Goal: Task Accomplishment & Management: Use online tool/utility

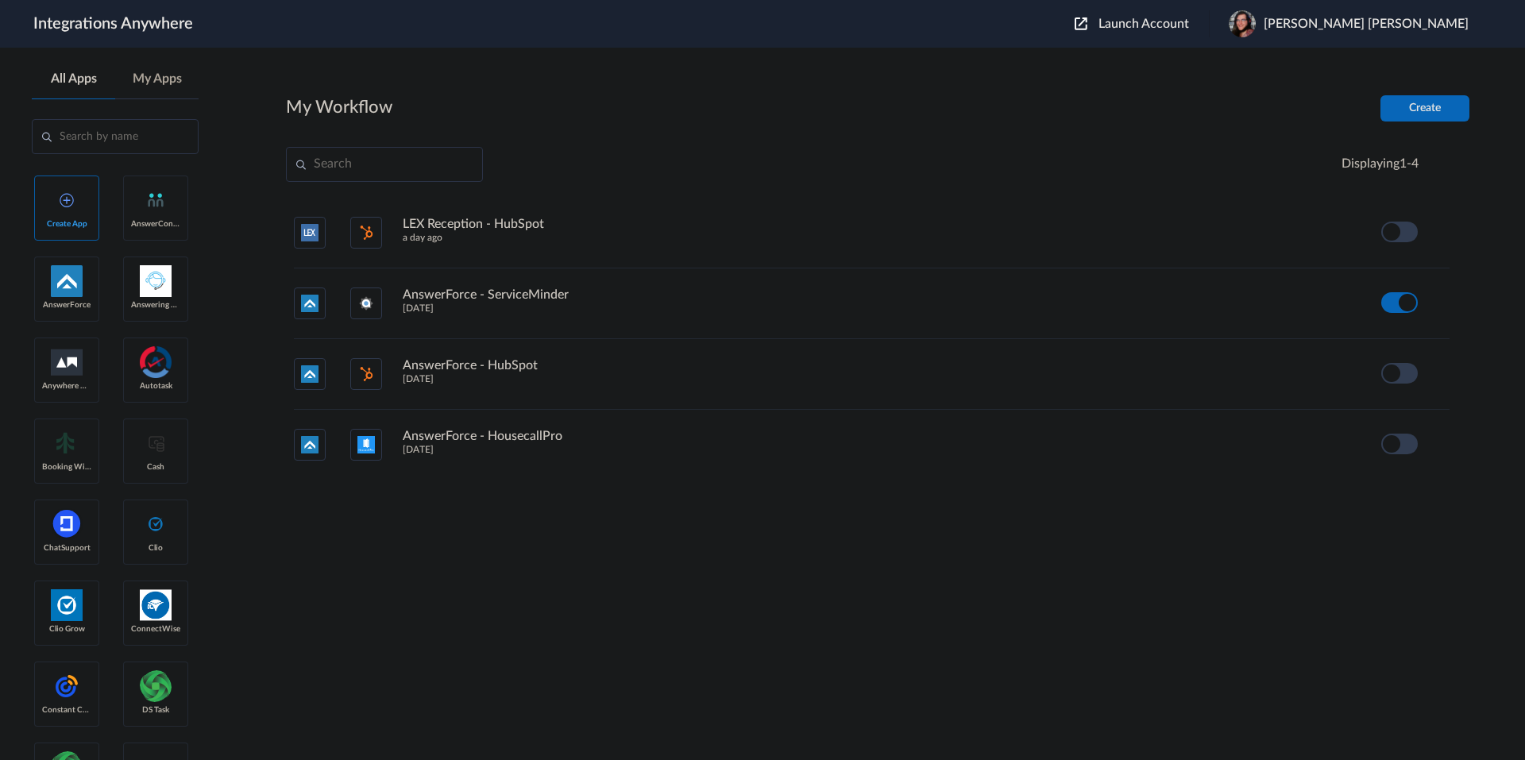
click at [1189, 23] on span "Launch Account" at bounding box center [1143, 23] width 91 height 13
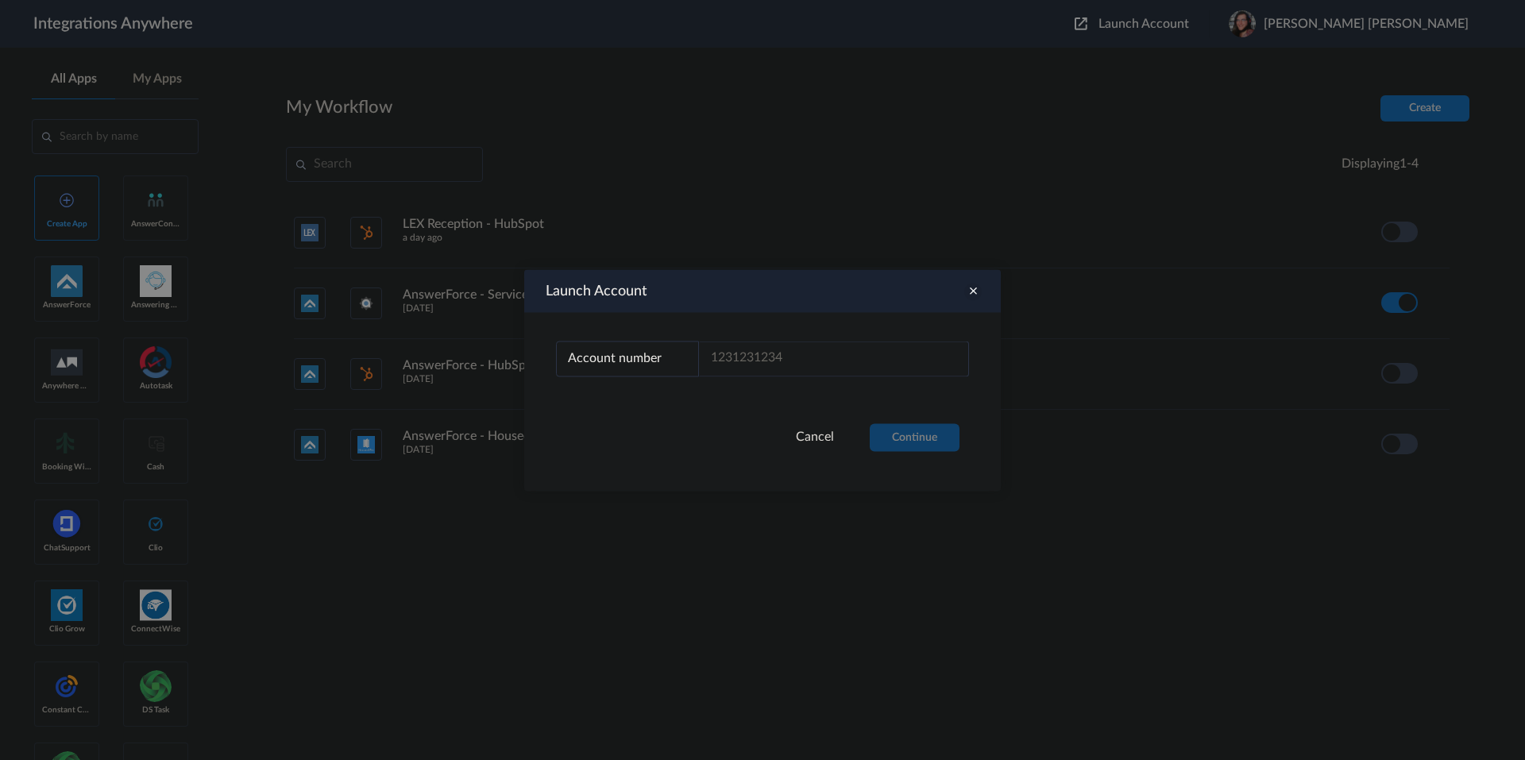
click at [795, 338] on div "Account number Account number Email address" at bounding box center [762, 367] width 476 height 111
drag, startPoint x: 795, startPoint y: 339, endPoint x: 795, endPoint y: 361, distance: 21.4
click at [794, 347] on div "Account number Account number Email address" at bounding box center [762, 367] width 476 height 111
click at [796, 361] on input "text" at bounding box center [834, 359] width 270 height 36
click at [776, 365] on input "text" at bounding box center [834, 359] width 270 height 36
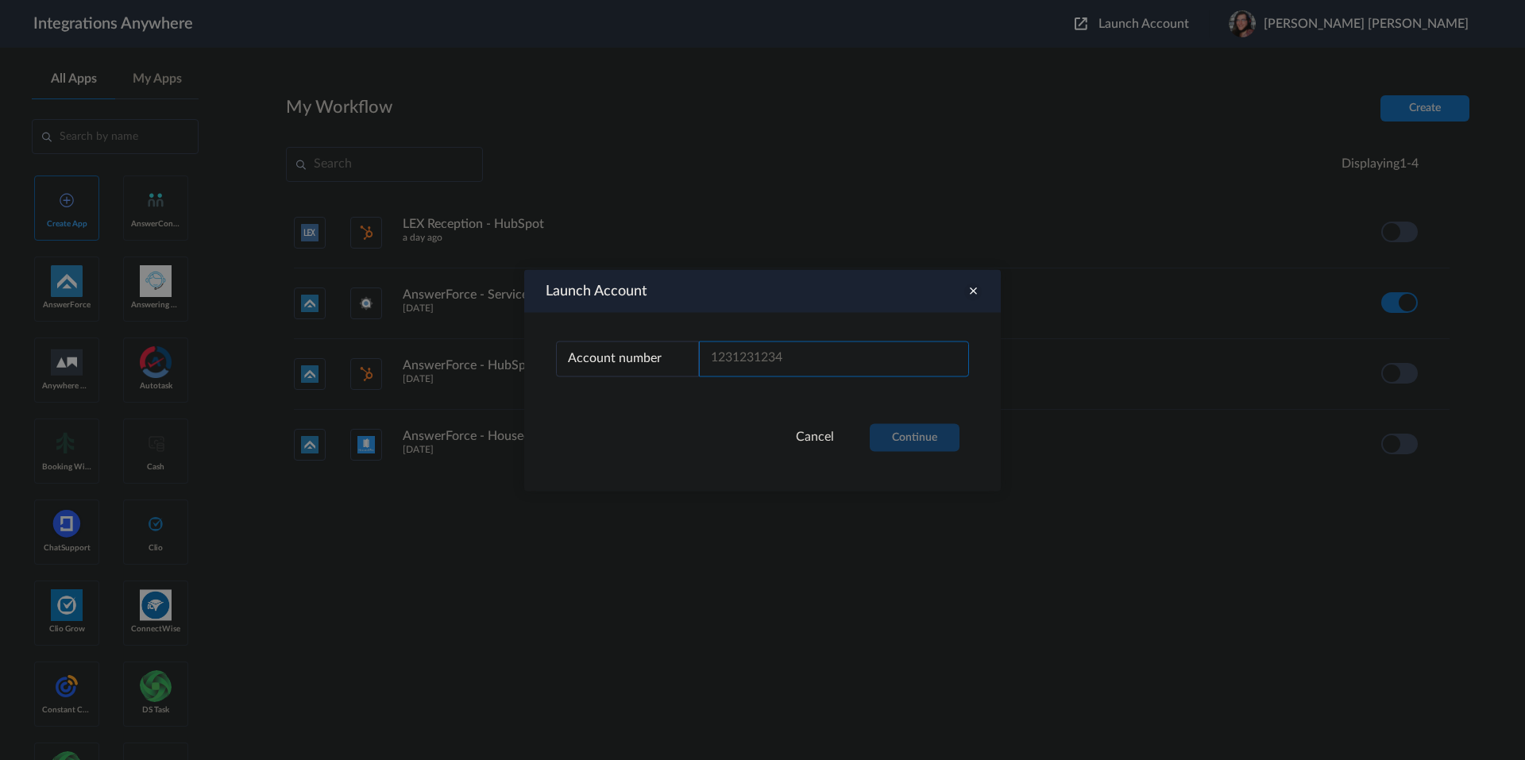
paste input "02046233220"
type input "02046233220"
click at [922, 434] on button "Continue" at bounding box center [915, 437] width 90 height 28
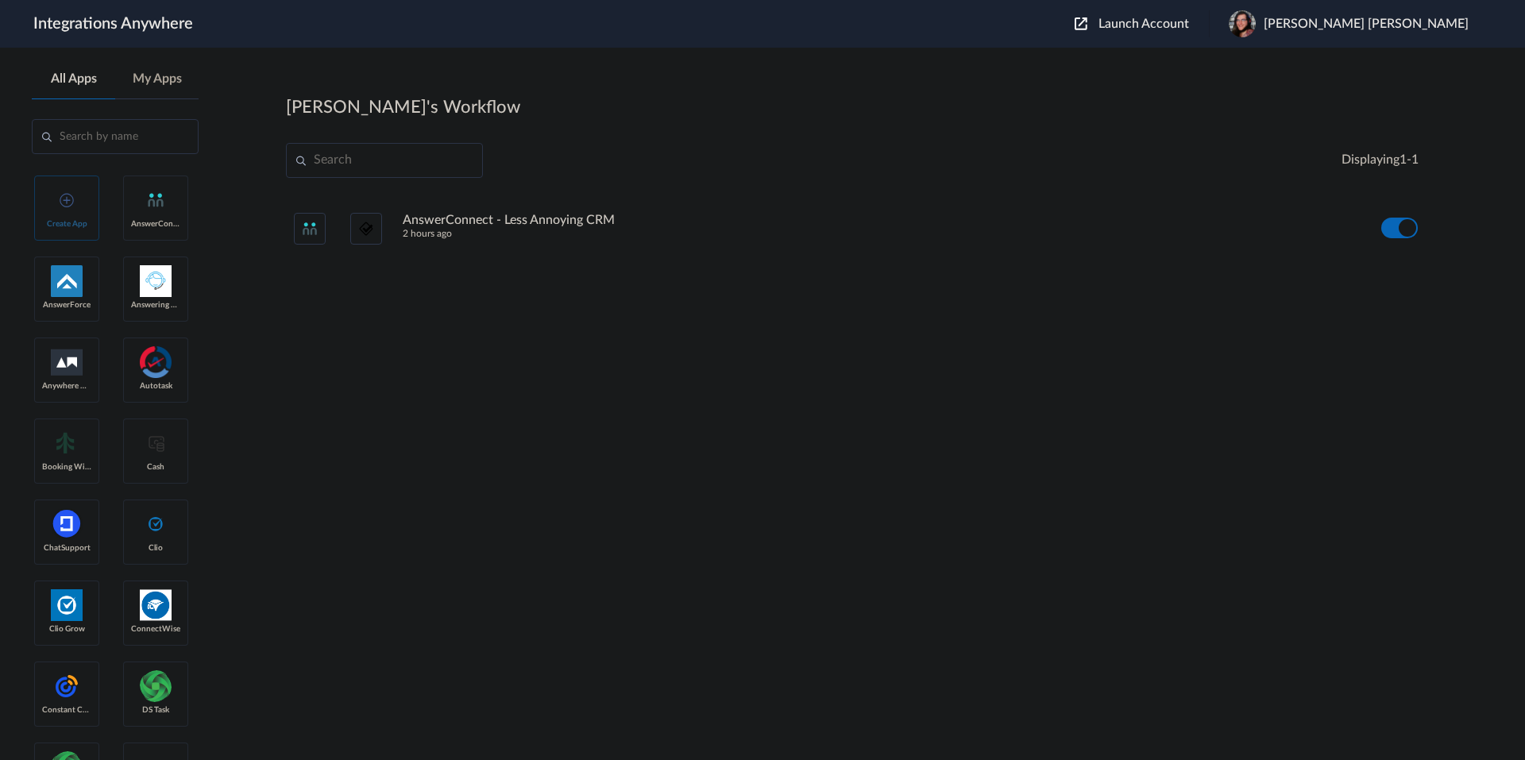
click at [519, 216] on h4 "AnswerConnect - Less Annoying CRM" at bounding box center [509, 220] width 212 height 15
click at [1438, 226] on icon at bounding box center [1441, 228] width 16 height 16
click at [1401, 287] on li "Task history" at bounding box center [1397, 294] width 103 height 29
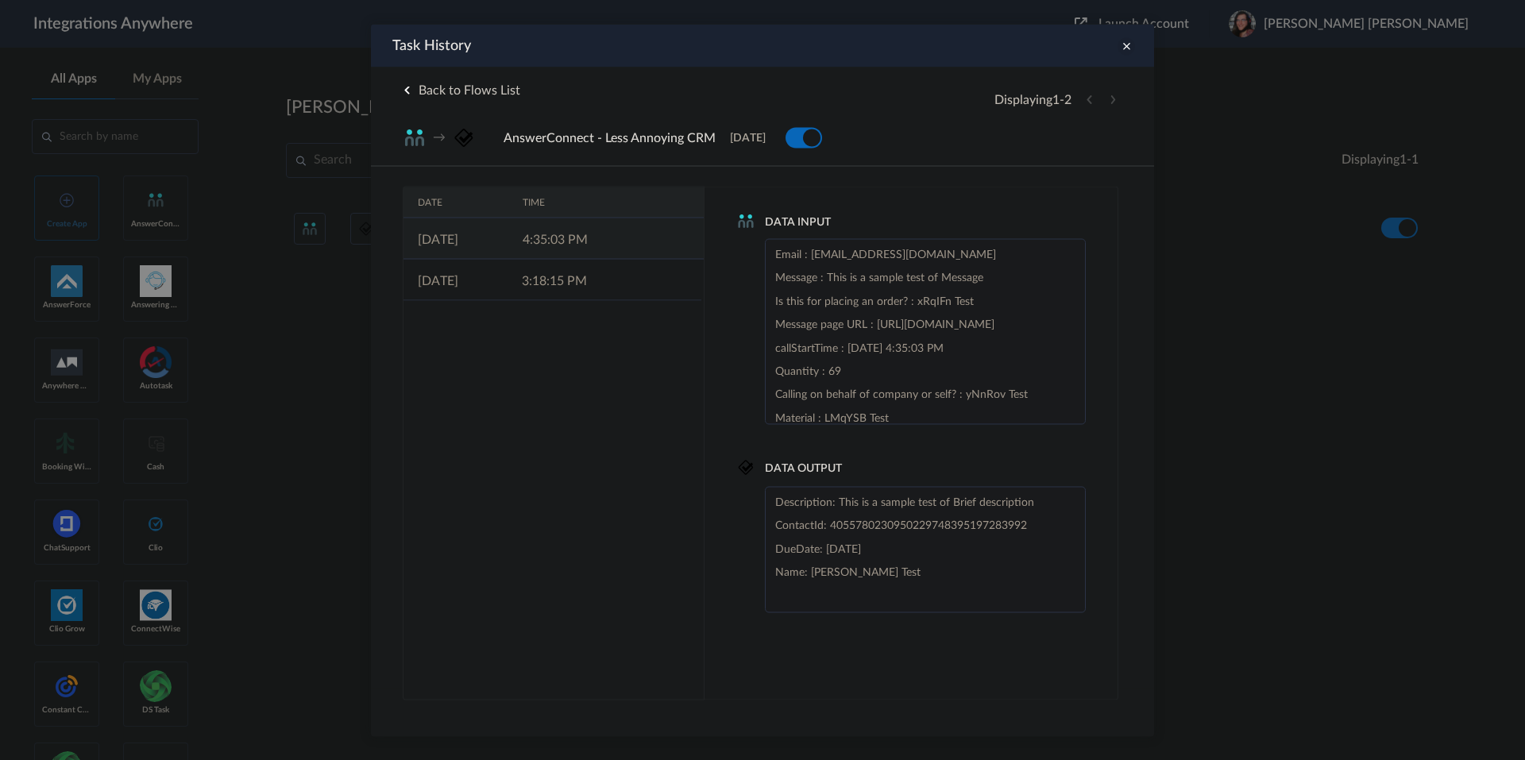
click at [488, 236] on td "26-09-2025" at bounding box center [455, 238] width 105 height 41
click at [468, 271] on td "26-09-2025" at bounding box center [455, 279] width 104 height 41
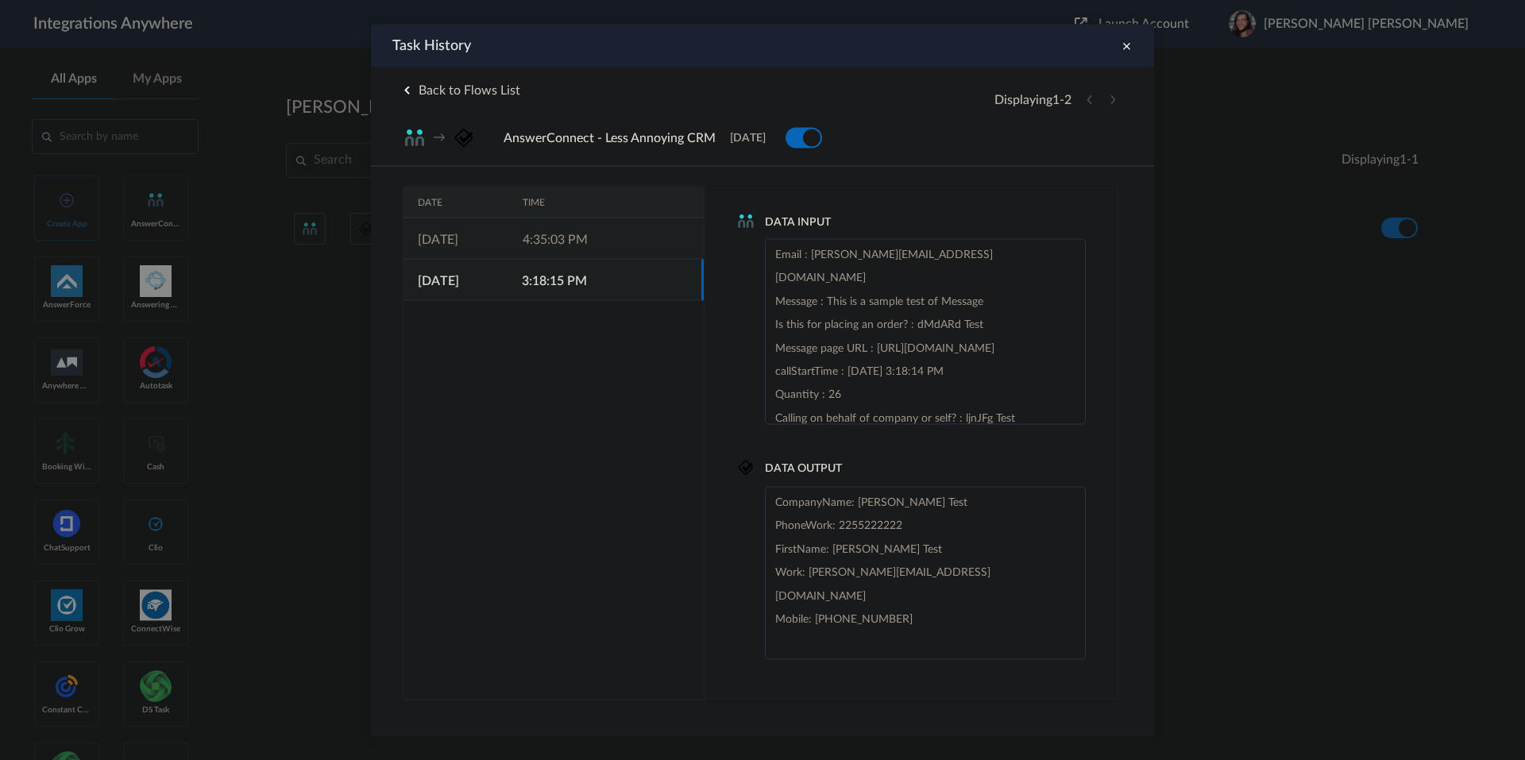
click at [491, 241] on td "26-09-2025" at bounding box center [455, 238] width 105 height 41
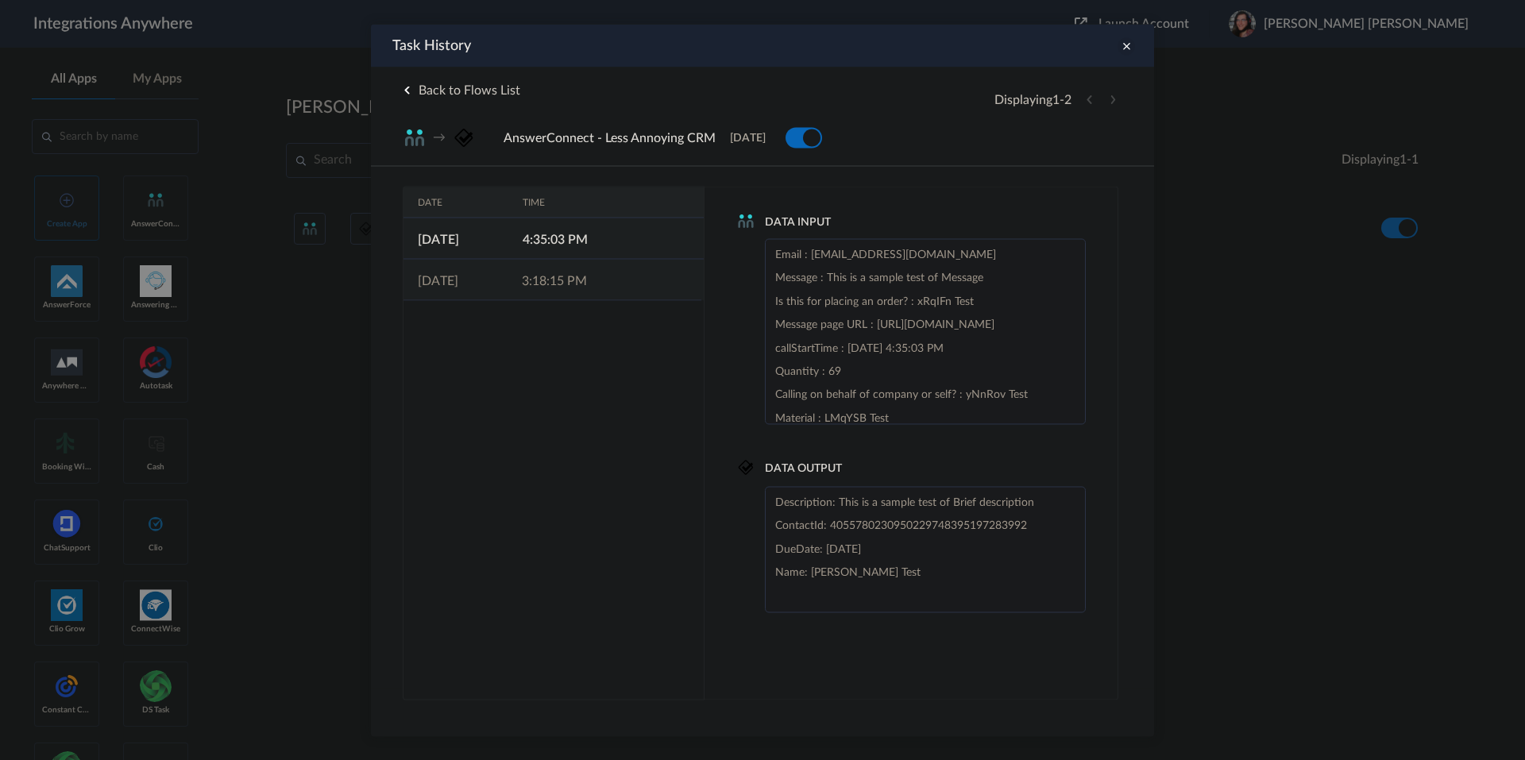
click at [486, 274] on td "26-09-2025" at bounding box center [455, 279] width 104 height 41
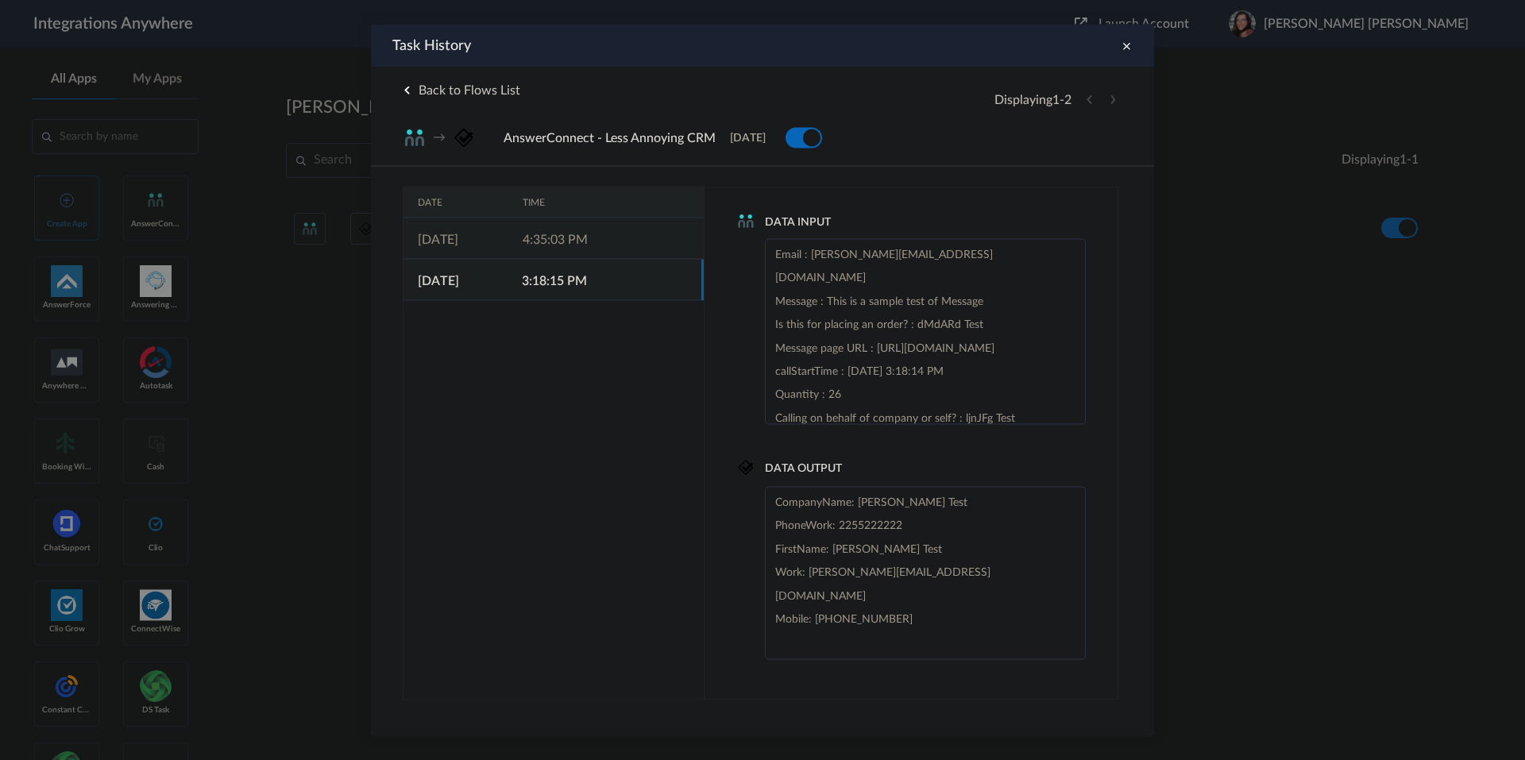
click at [513, 242] on td "4:35:03 PM" at bounding box center [560, 238] width 105 height 41
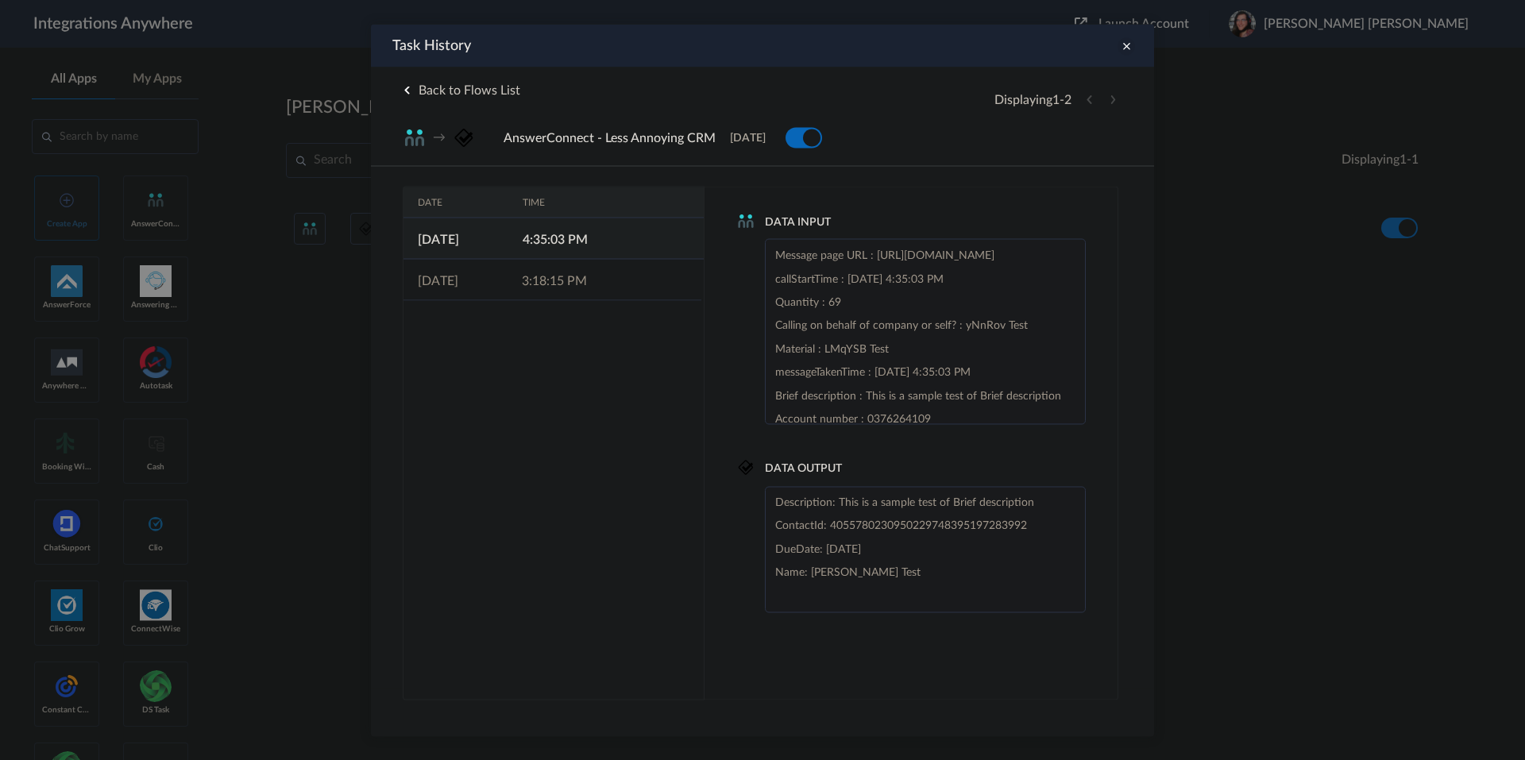
scroll to position [20, 0]
click at [1126, 46] on icon at bounding box center [1125, 45] width 17 height 17
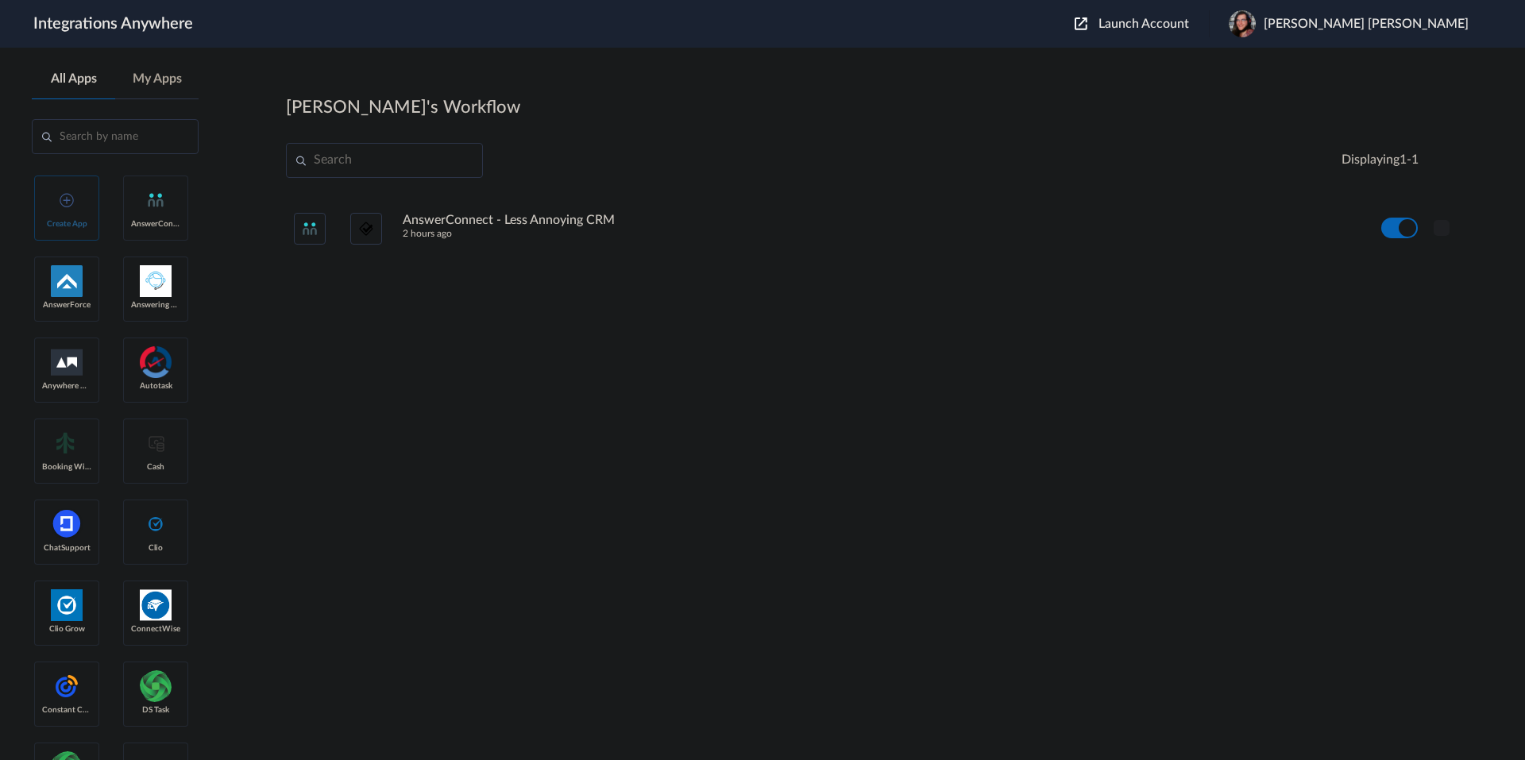
click at [1443, 225] on icon at bounding box center [1441, 228] width 16 height 16
click at [1379, 260] on link "Edit" at bounding box center [1377, 264] width 38 height 11
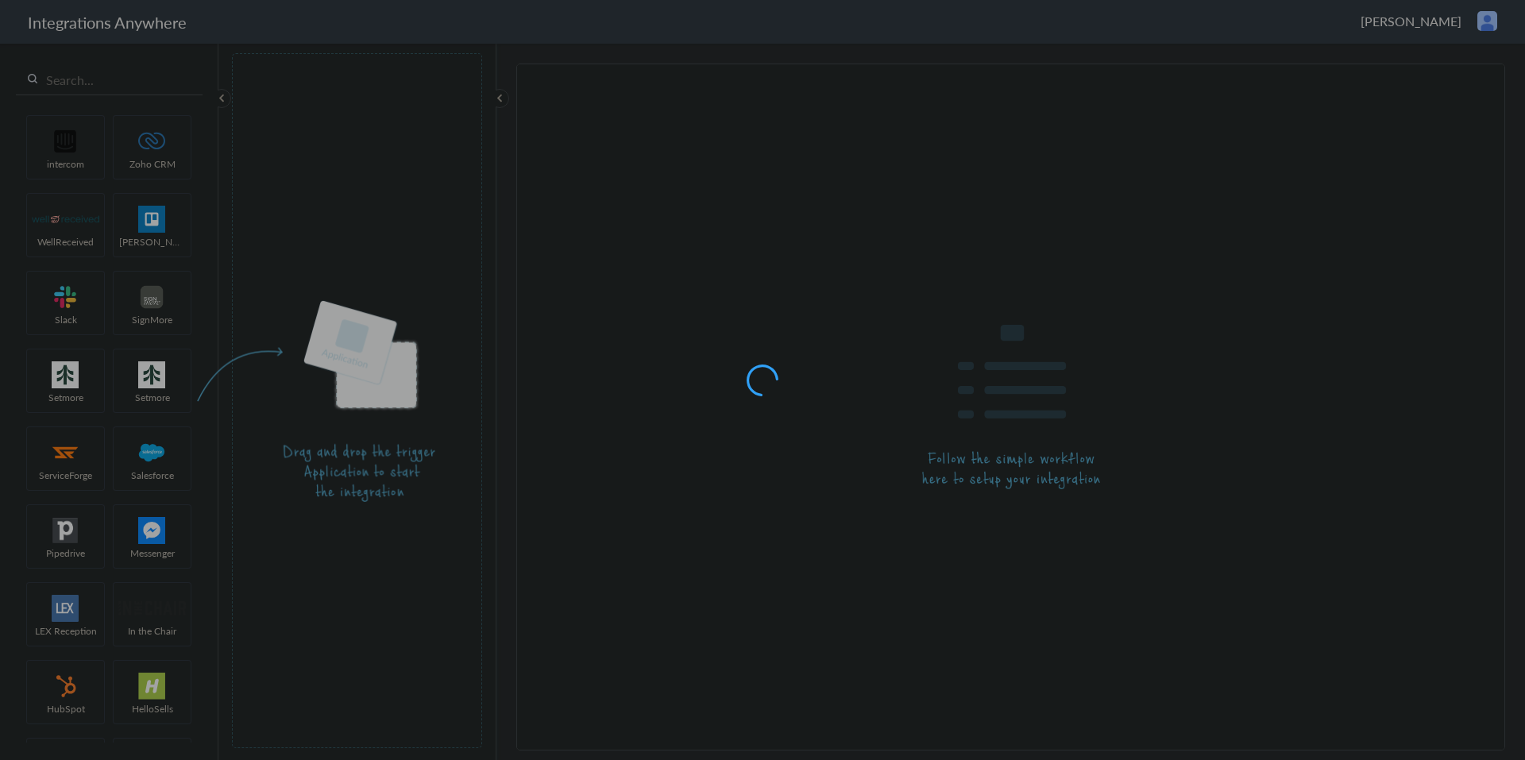
type input "AnswerConnect - Less Annoying CRM"
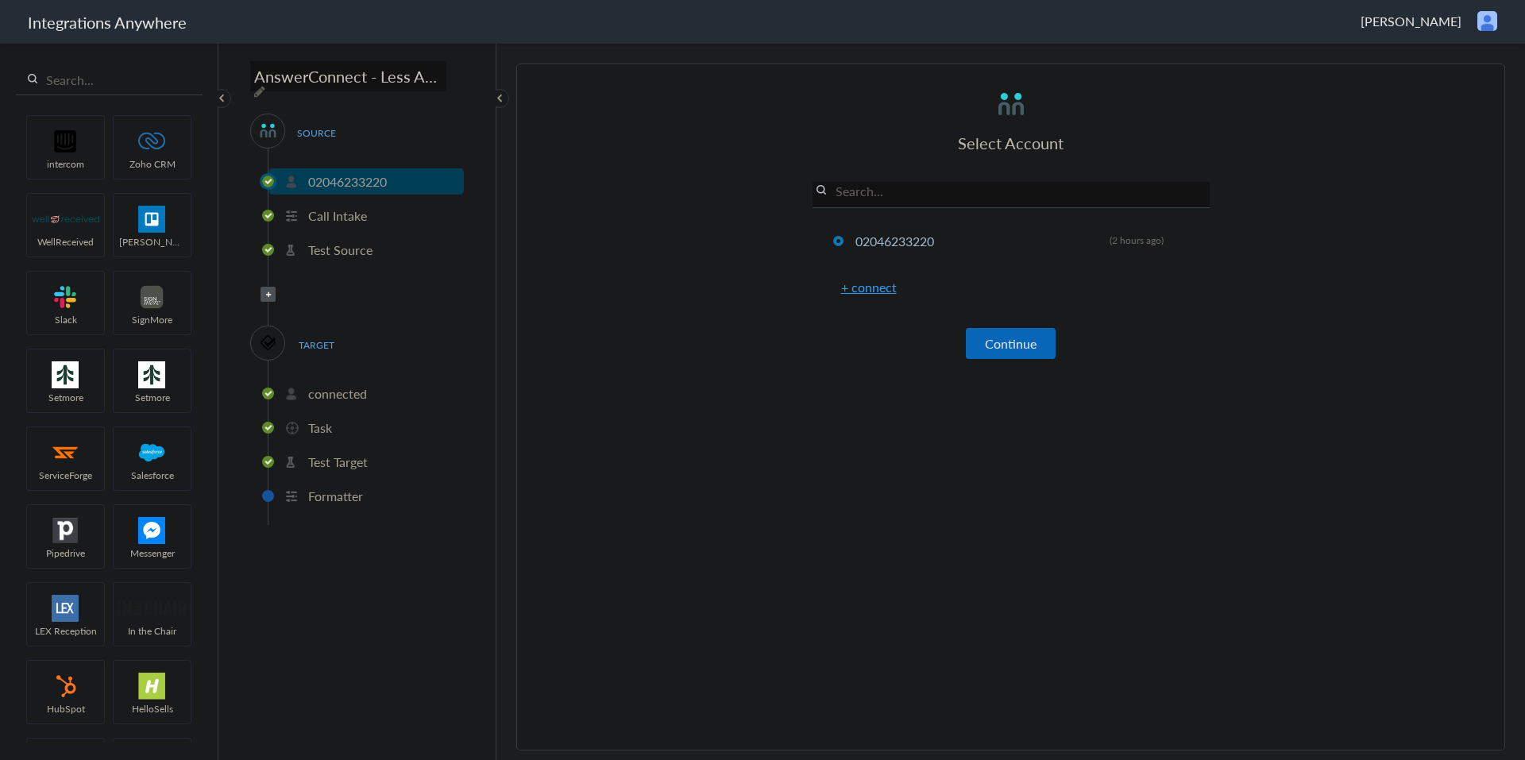
click at [322, 398] on li "connected" at bounding box center [365, 393] width 195 height 26
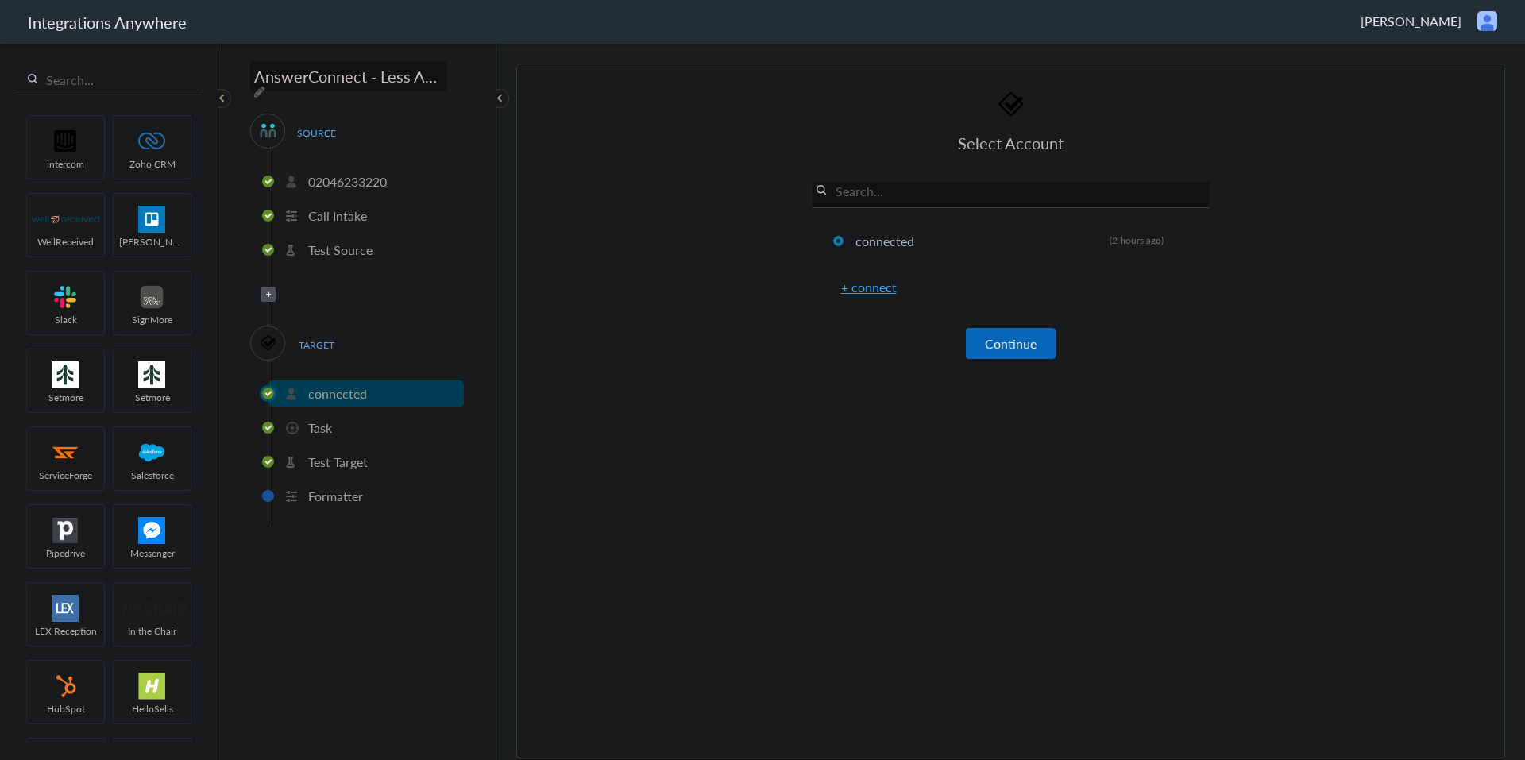
click at [321, 434] on li "Task" at bounding box center [365, 428] width 195 height 26
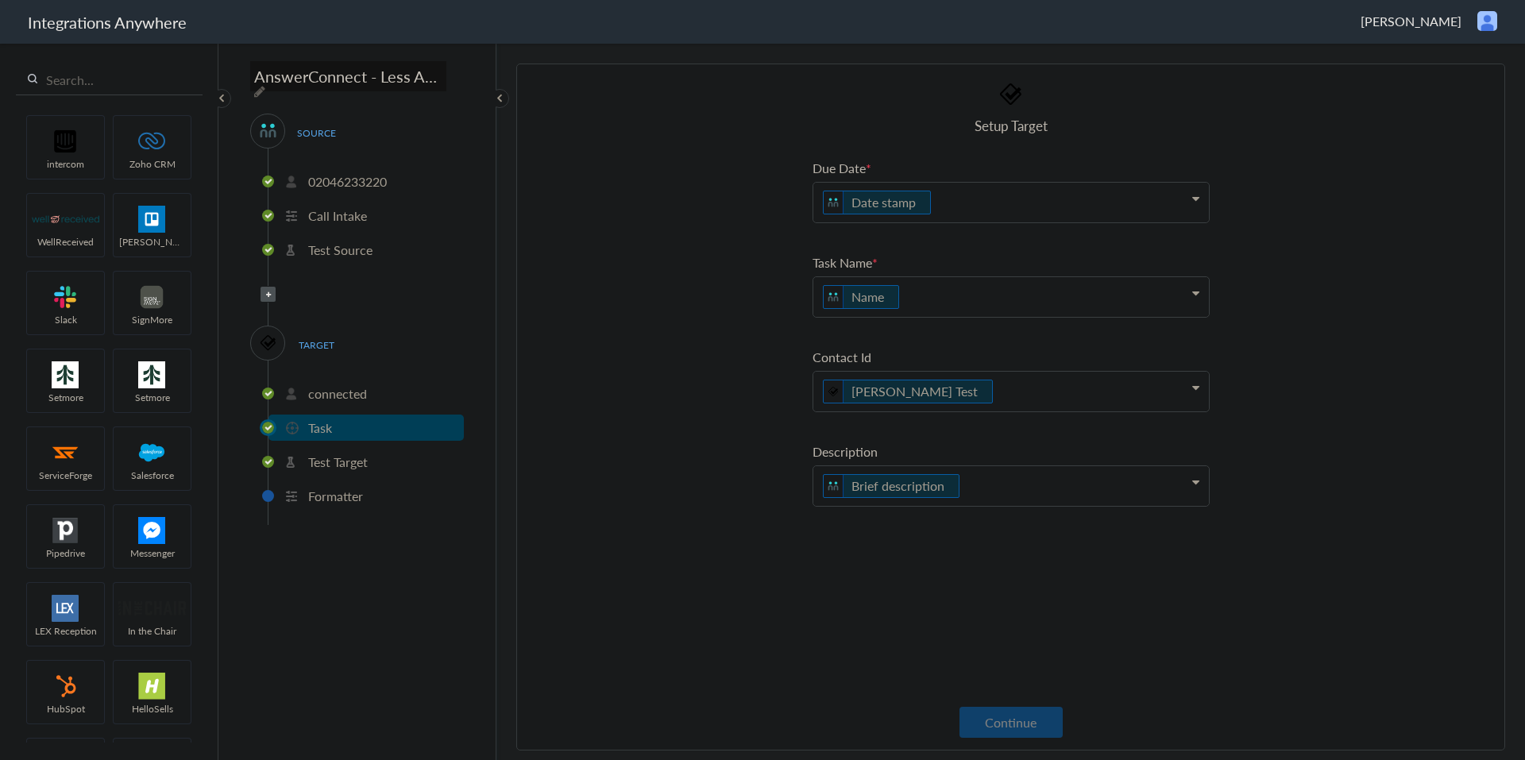
click at [326, 465] on li "Test Target" at bounding box center [365, 462] width 195 height 26
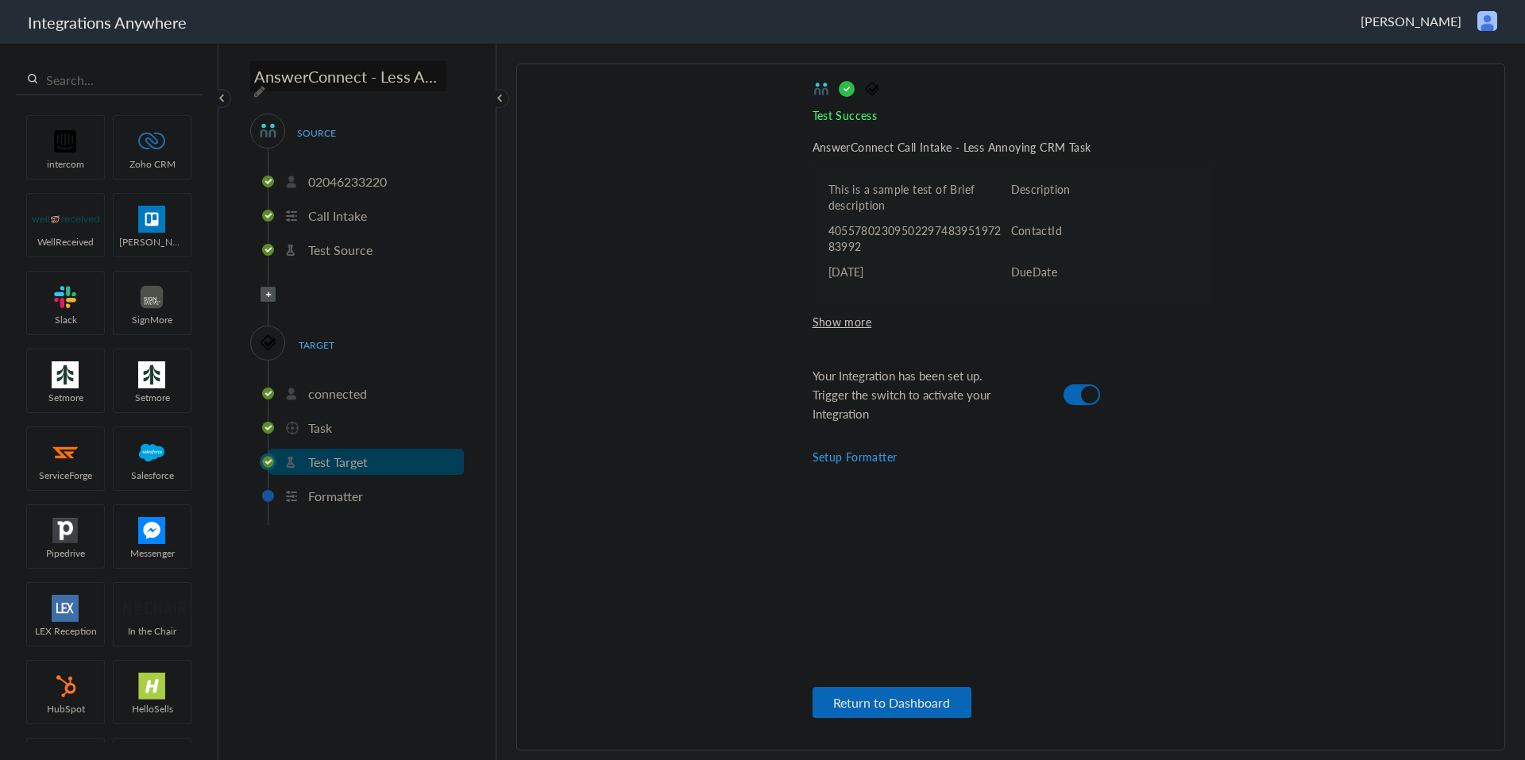
click at [330, 491] on p "Formatter" at bounding box center [335, 496] width 55 height 18
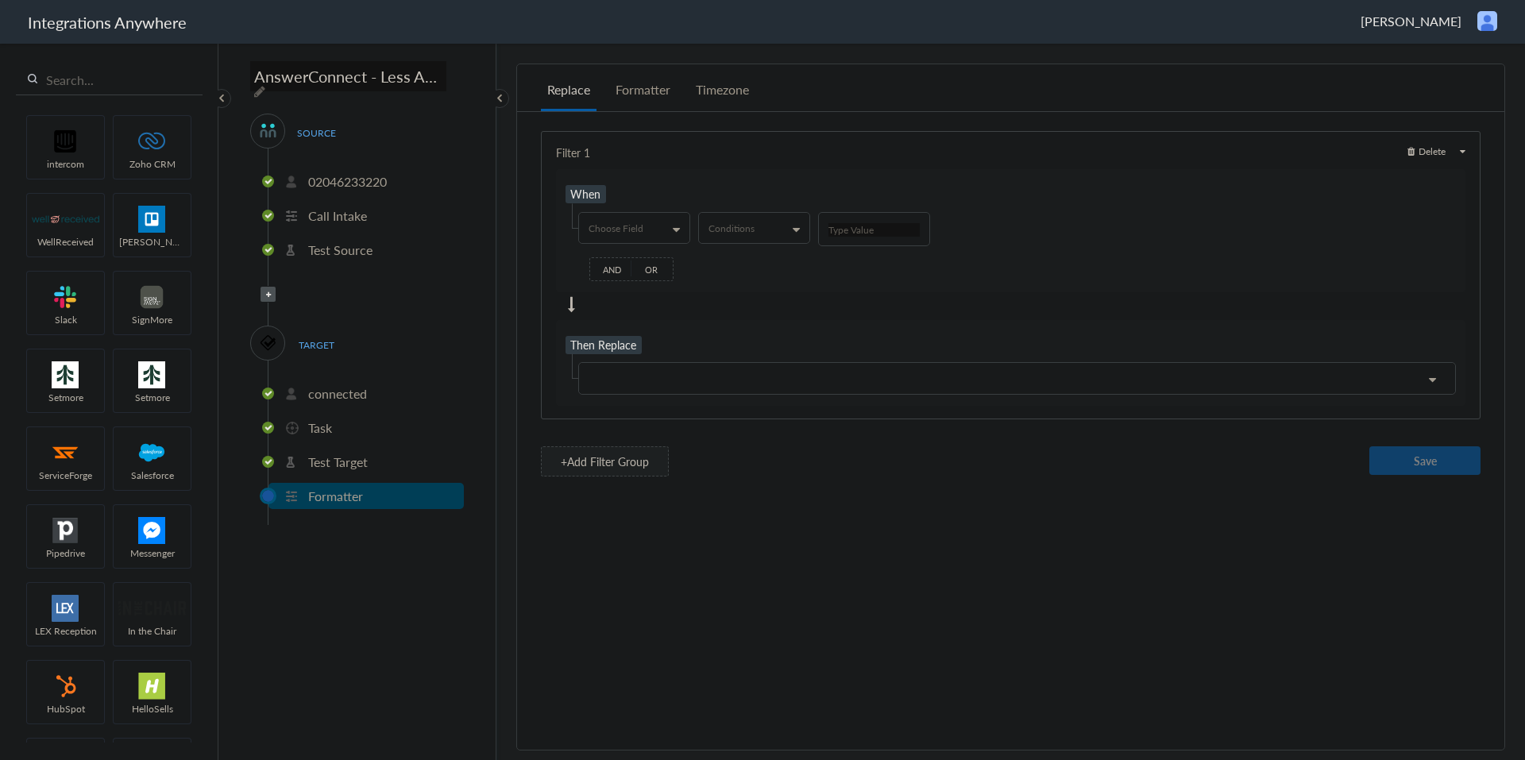
click at [338, 454] on p "Test Target" at bounding box center [338, 462] width 60 height 18
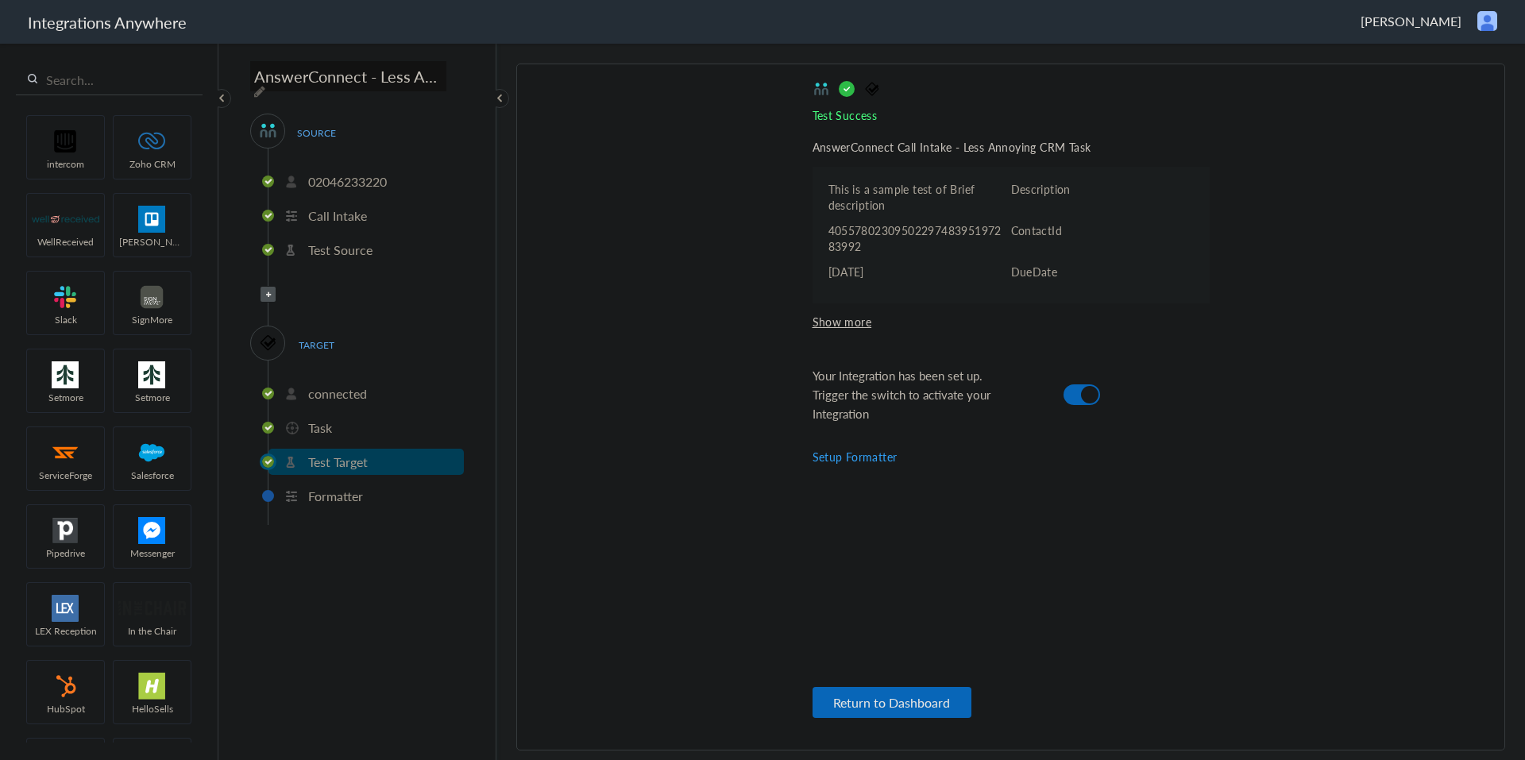
click at [330, 431] on li "Task" at bounding box center [365, 428] width 195 height 26
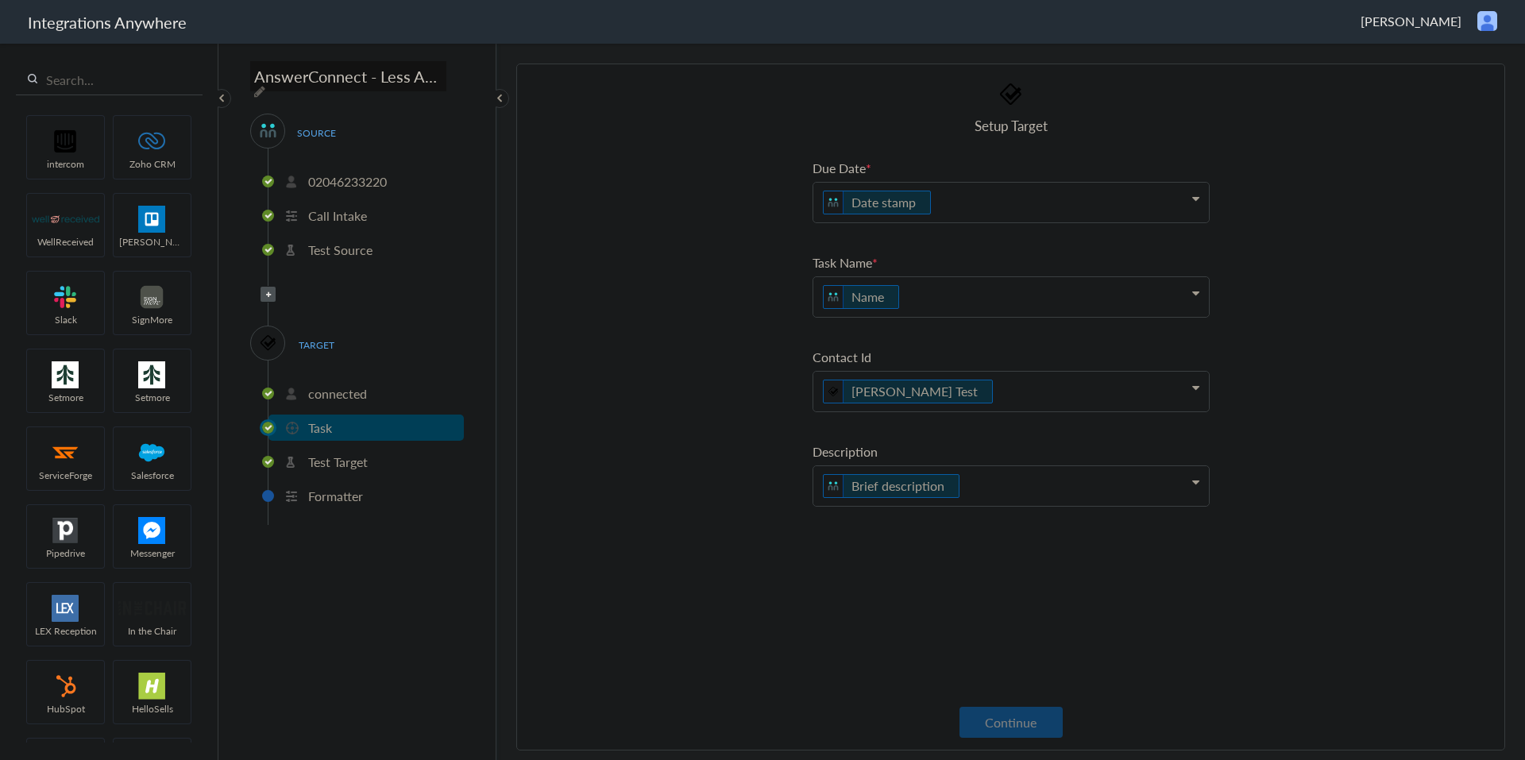
click at [341, 389] on p "connected" at bounding box center [337, 393] width 59 height 18
